Goal: Use online tool/utility

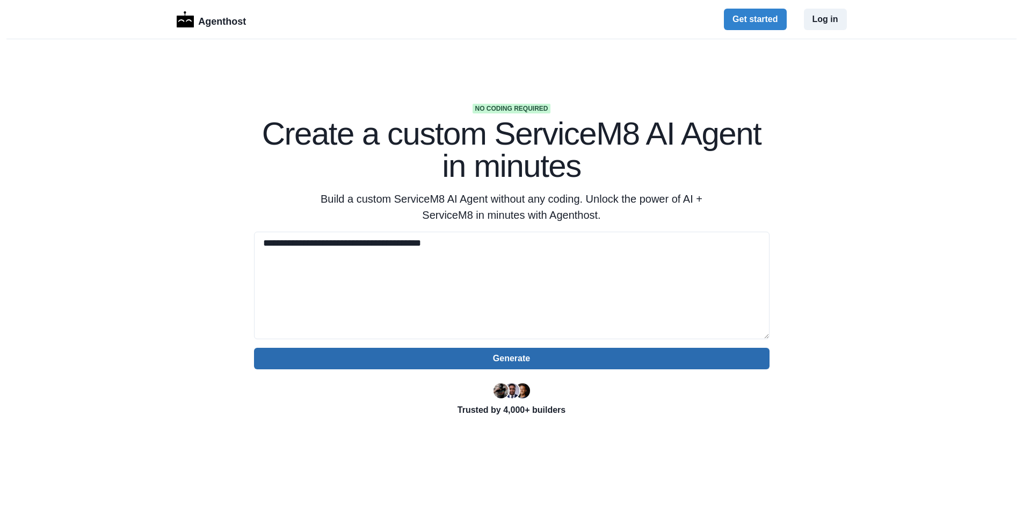
type textarea "**********"
click at [598, 366] on button "Generate" at bounding box center [512, 357] width 516 height 21
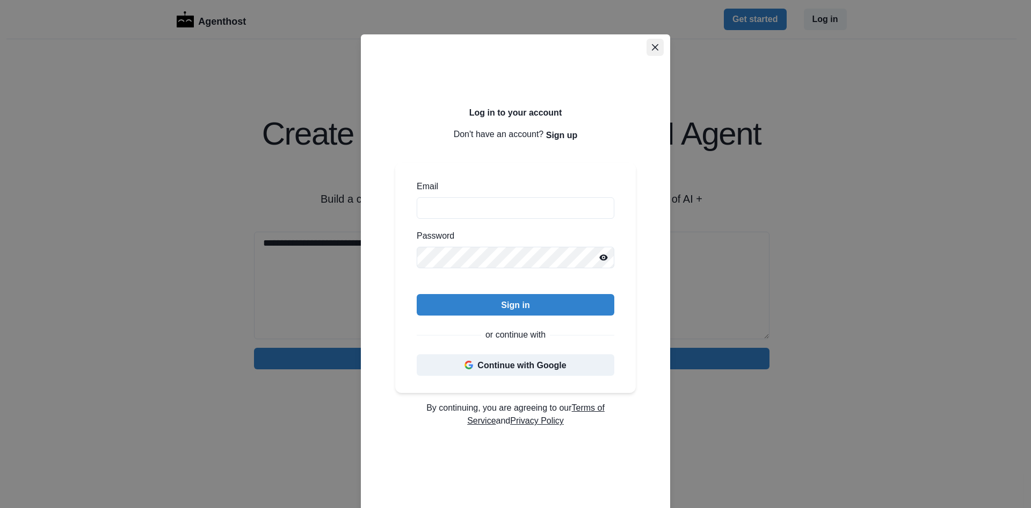
click at [652, 48] on icon "Close" at bounding box center [655, 47] width 6 height 6
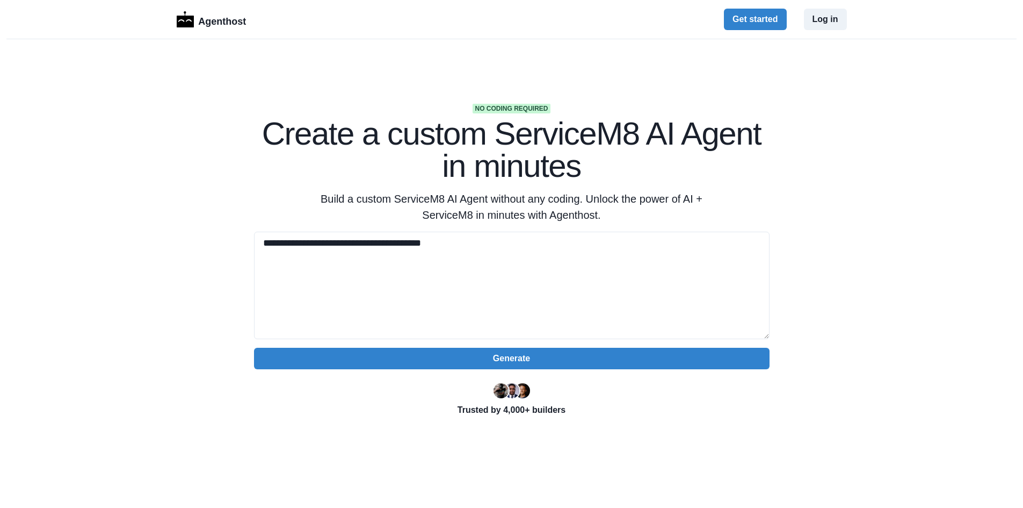
click at [212, 32] on div "Agenthost Get started Log in" at bounding box center [512, 19] width 670 height 39
click at [219, 24] on p "Agenthost" at bounding box center [222, 19] width 48 height 19
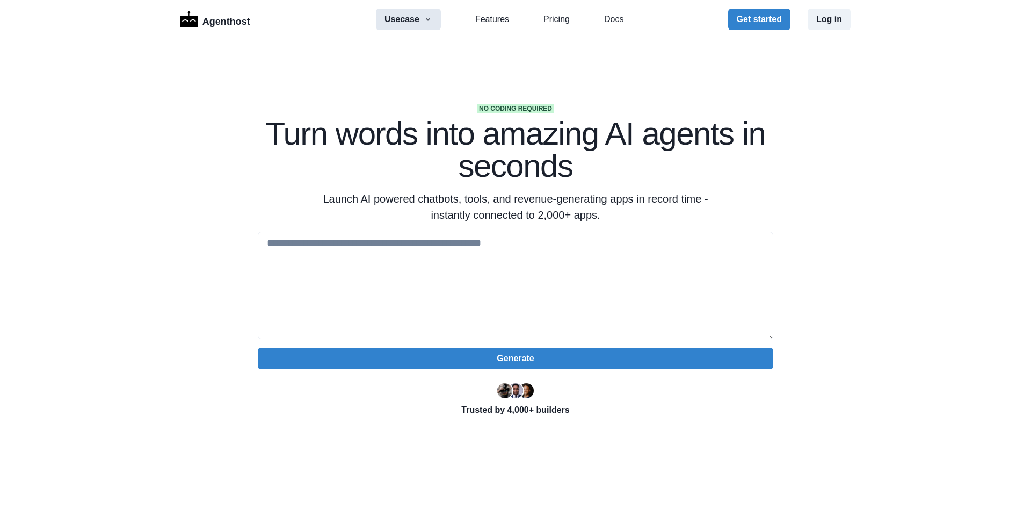
click at [429, 15] on icon "button" at bounding box center [428, 19] width 9 height 9
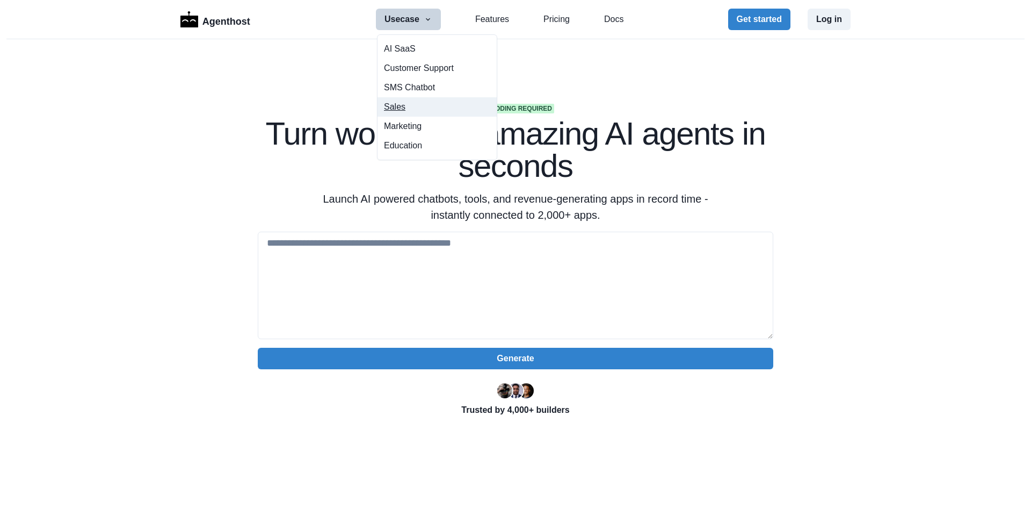
click at [424, 109] on button "Sales" at bounding box center [437, 106] width 119 height 19
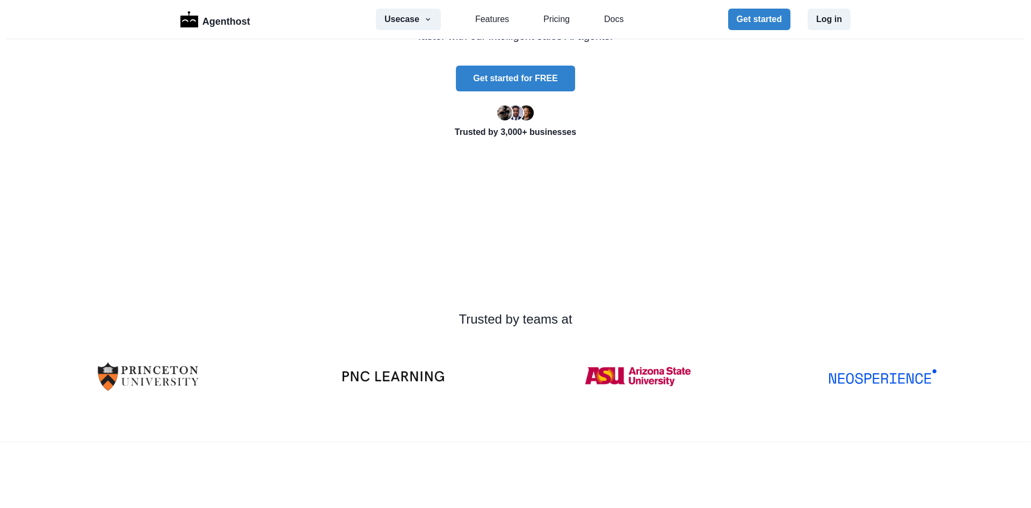
scroll to position [215, 0]
